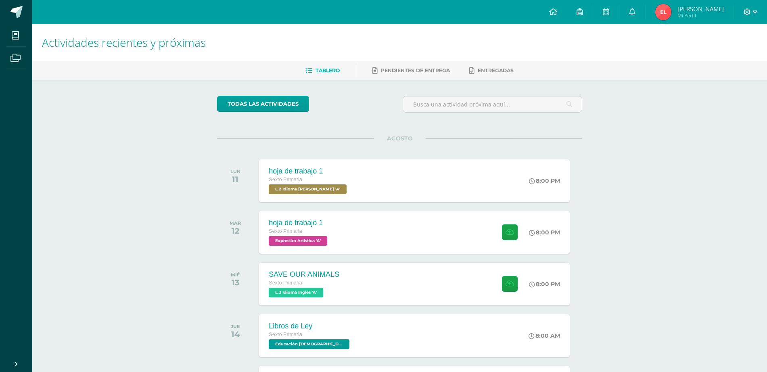
click at [753, 13] on icon at bounding box center [755, 11] width 4 height 7
click at [750, 15] on icon at bounding box center [746, 11] width 7 height 7
click at [739, 57] on span "Cerrar sesión" at bounding box center [729, 55] width 36 height 8
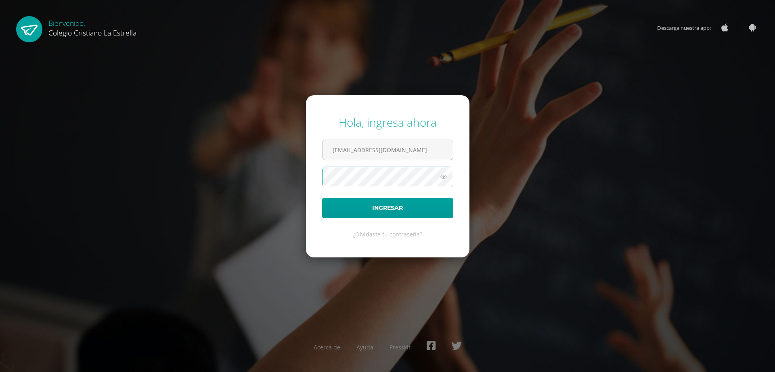
type input "[EMAIL_ADDRESS][DOMAIN_NAME]"
click at [414, 213] on button "Ingresar" at bounding box center [387, 208] width 131 height 21
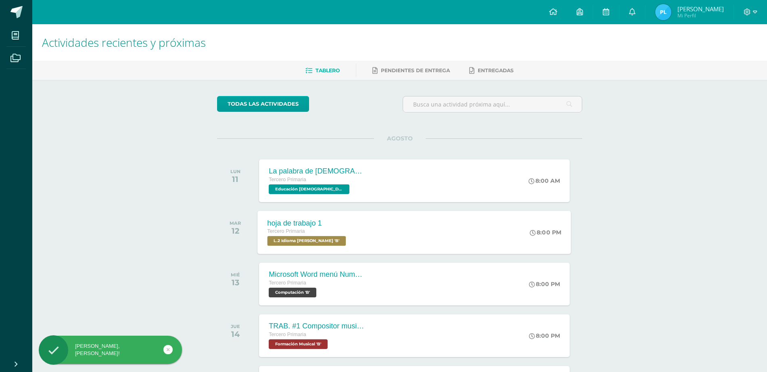
click at [359, 225] on div "hoja de trabajo 1 Tercero Primaria L.2 Idioma Maya Kaqchikel 'B' 8:00 PM hoja d…" at bounding box center [414, 232] width 313 height 43
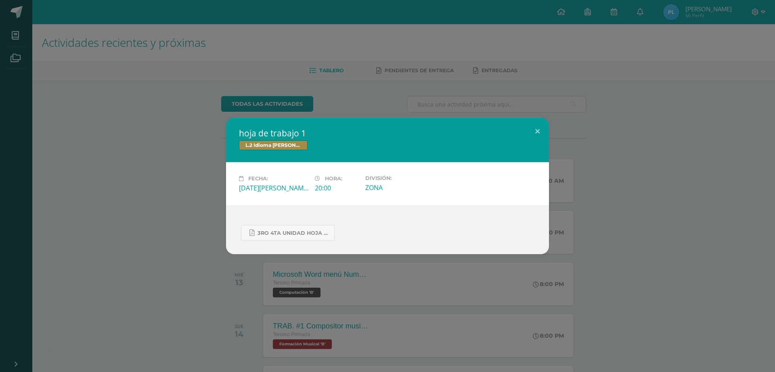
click at [309, 189] on div "Fecha: Martes 12 de Agosto" at bounding box center [274, 183] width 76 height 17
click at [309, 229] on link "3ro 4ta unidad hoja de trabajo.pdf" at bounding box center [288, 233] width 94 height 16
